Goal: Transaction & Acquisition: Purchase product/service

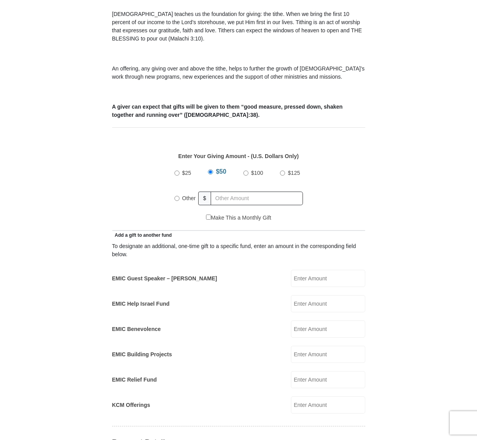
scroll to position [234, 0]
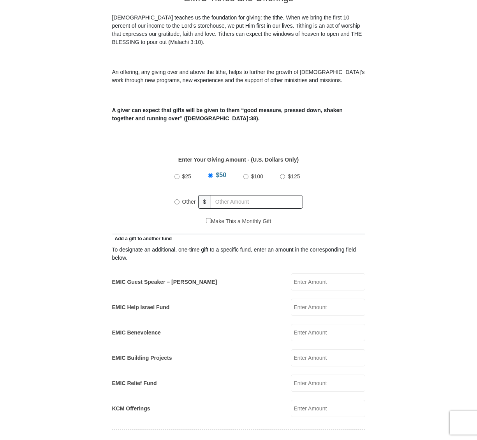
click at [248, 170] on label "$100" at bounding box center [257, 177] width 18 height 14
click at [248, 174] on input "$100" at bounding box center [245, 176] width 5 height 5
radio input "true"
click at [175, 199] on input "Other" at bounding box center [176, 201] width 5 height 5
radio input "true"
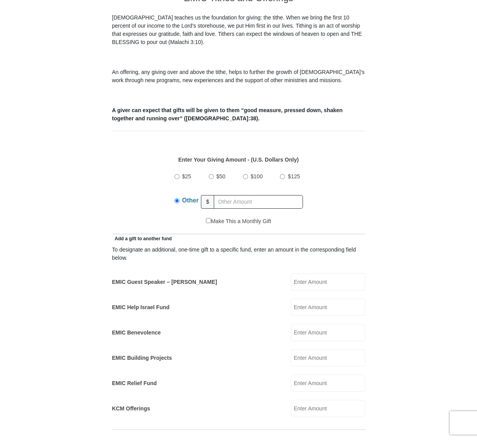
click at [146, 217] on div "Make This a Monthly Gift" at bounding box center [238, 225] width 245 height 16
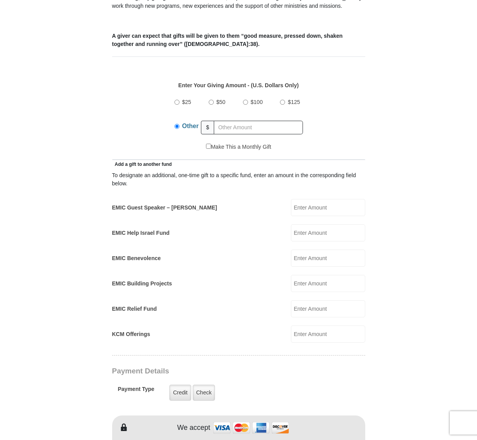
scroll to position [309, 0]
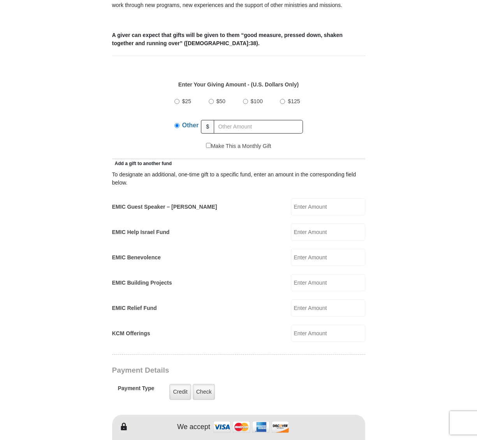
click at [317, 200] on input "EMIC Guest Speaker – [PERSON_NAME]" at bounding box center [328, 206] width 74 height 17
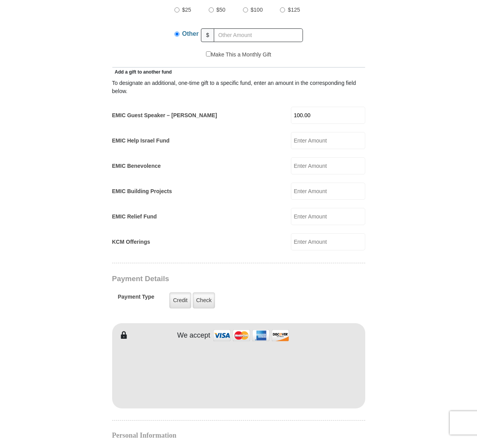
scroll to position [438, 0]
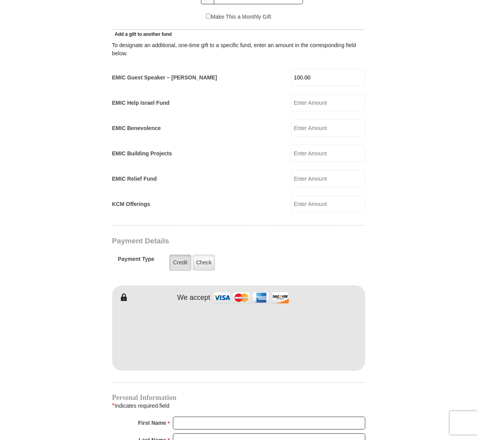
type input "100.00"
click at [179, 255] on label "Credit" at bounding box center [179, 263] width 21 height 16
click at [0, 0] on input "Credit" at bounding box center [0, 0] width 0 height 0
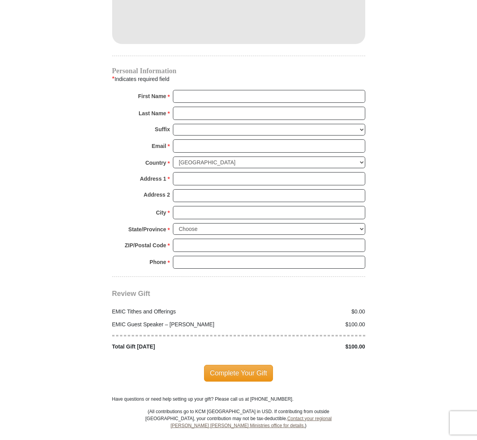
scroll to position [765, 0]
click at [188, 90] on input "First Name *" at bounding box center [269, 96] width 192 height 13
type input "Danny"
type input "Jong"
type input "djong@comcast.net"
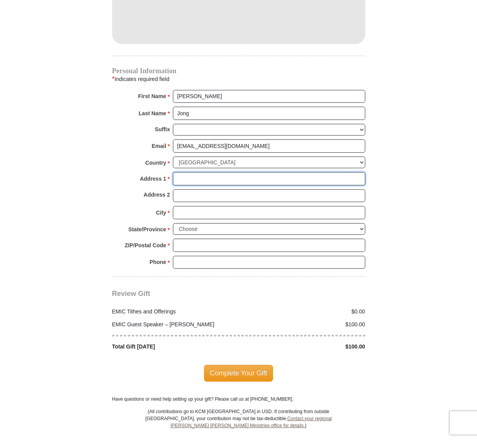
type input "106 Huntington Dr"
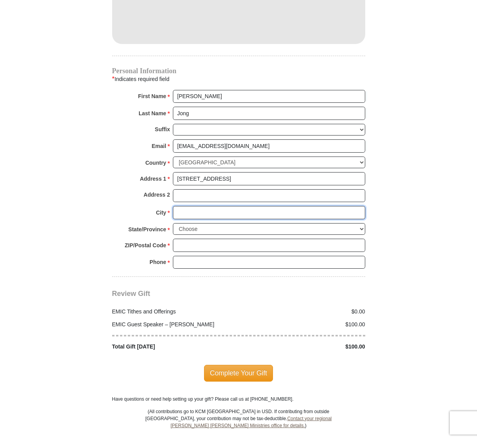
type input "San Francisco"
select select "CA"
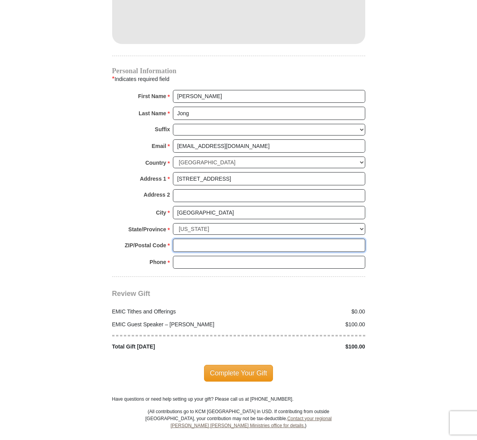
type input "94132"
type input "4152542176"
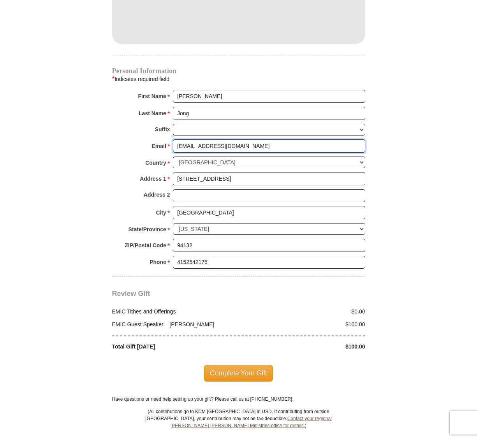
drag, startPoint x: 220, startPoint y: 137, endPoint x: 160, endPoint y: 133, distance: 60.5
click at [160, 139] on div "Email * djong@comcast.net Please enter Email The email address you have entered…" at bounding box center [238, 147] width 253 height 17
type input "dannyjong.sf@gmai.com"
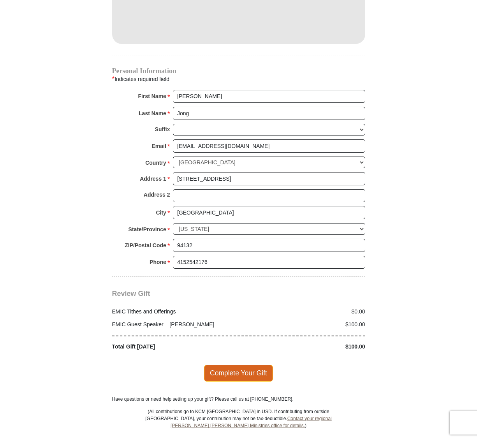
click at [238, 365] on span "Complete Your Gift" at bounding box center [238, 373] width 69 height 16
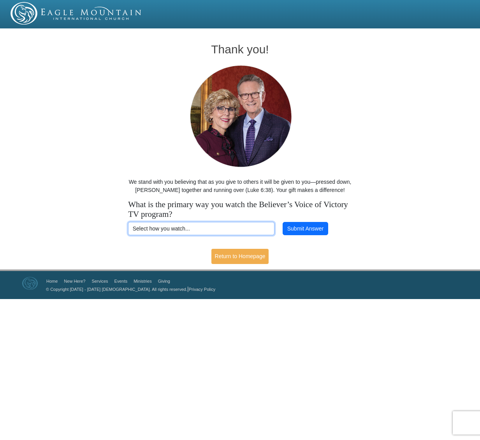
click at [203, 224] on select "Select how you watch... Daystar Morning Daystar Evening KCM.org GoVictory.com V…" at bounding box center [201, 228] width 146 height 13
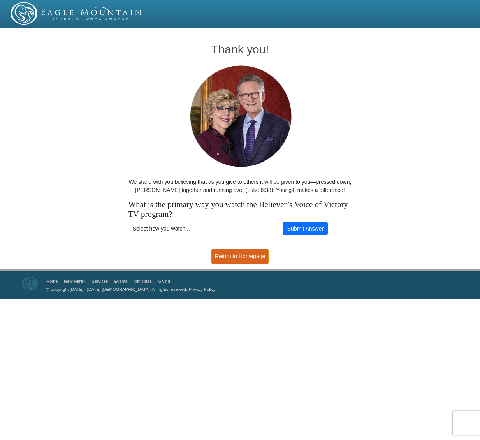
click at [223, 256] on link "Return to Homepage" at bounding box center [240, 256] width 58 height 15
